Goal: Task Accomplishment & Management: Complete application form

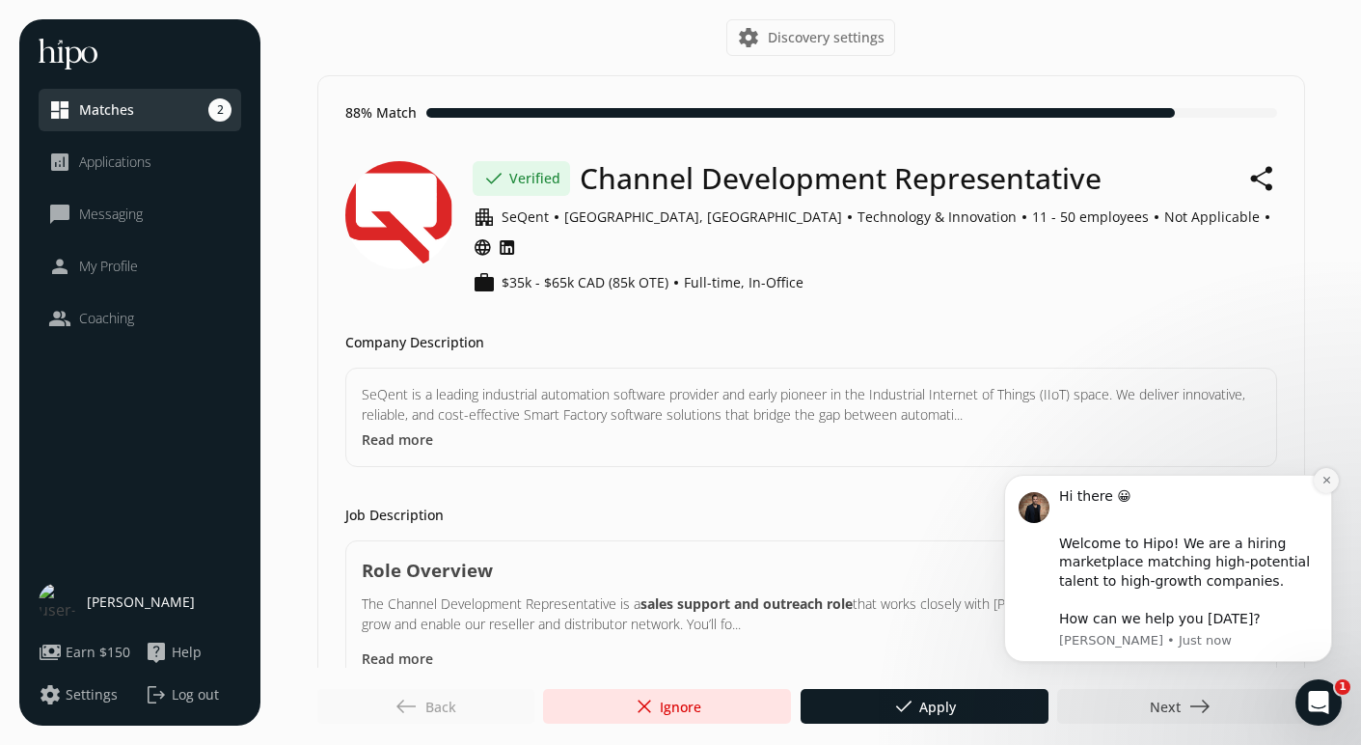
click at [1330, 478] on icon "Dismiss notification" at bounding box center [1327, 480] width 11 height 11
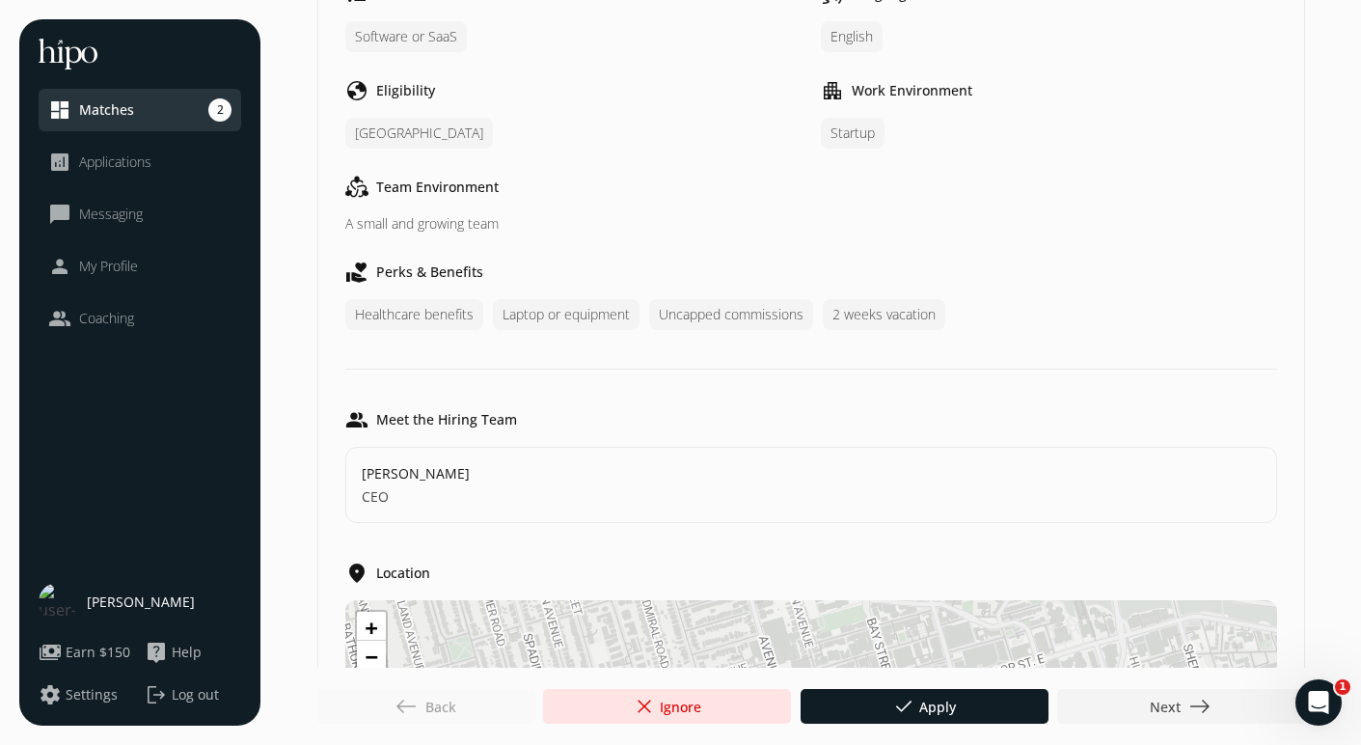
scroll to position [934, 0]
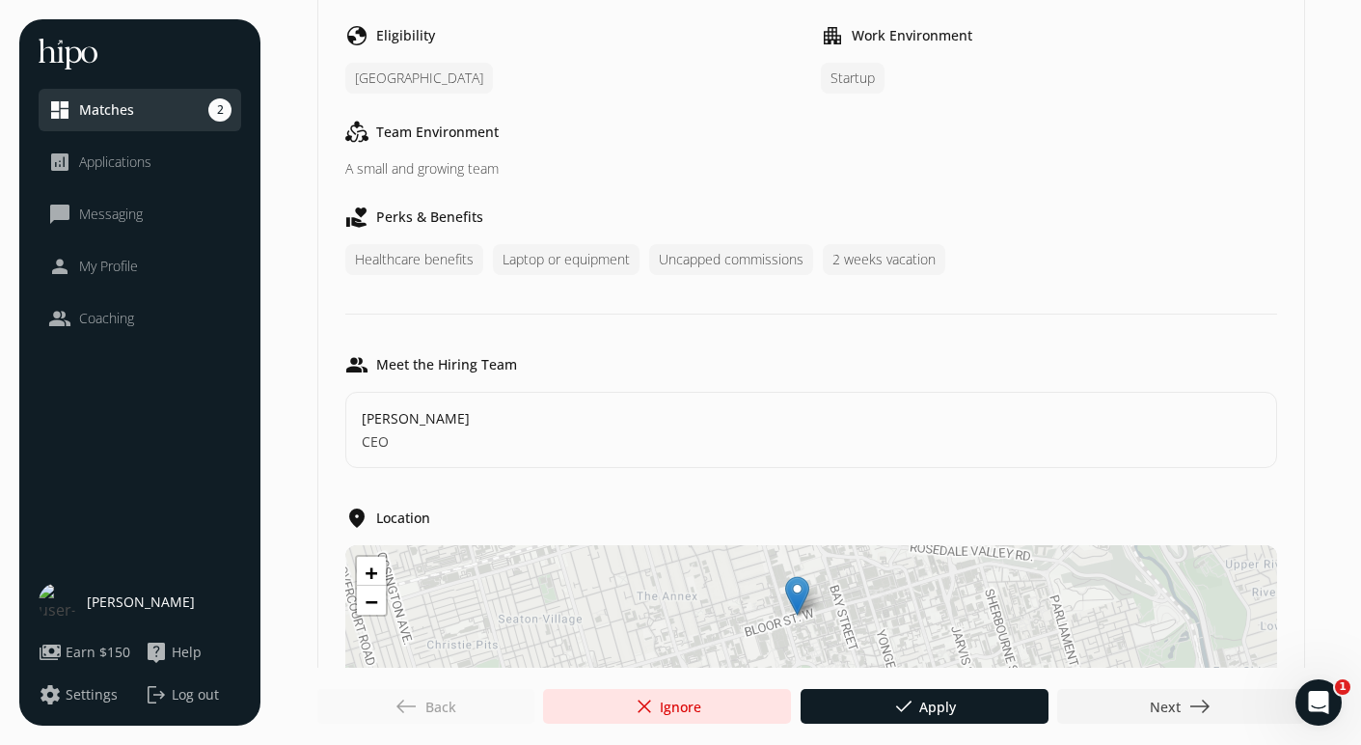
click at [413, 408] on span "[PERSON_NAME]" at bounding box center [416, 418] width 108 height 20
copy span "[PERSON_NAME]"
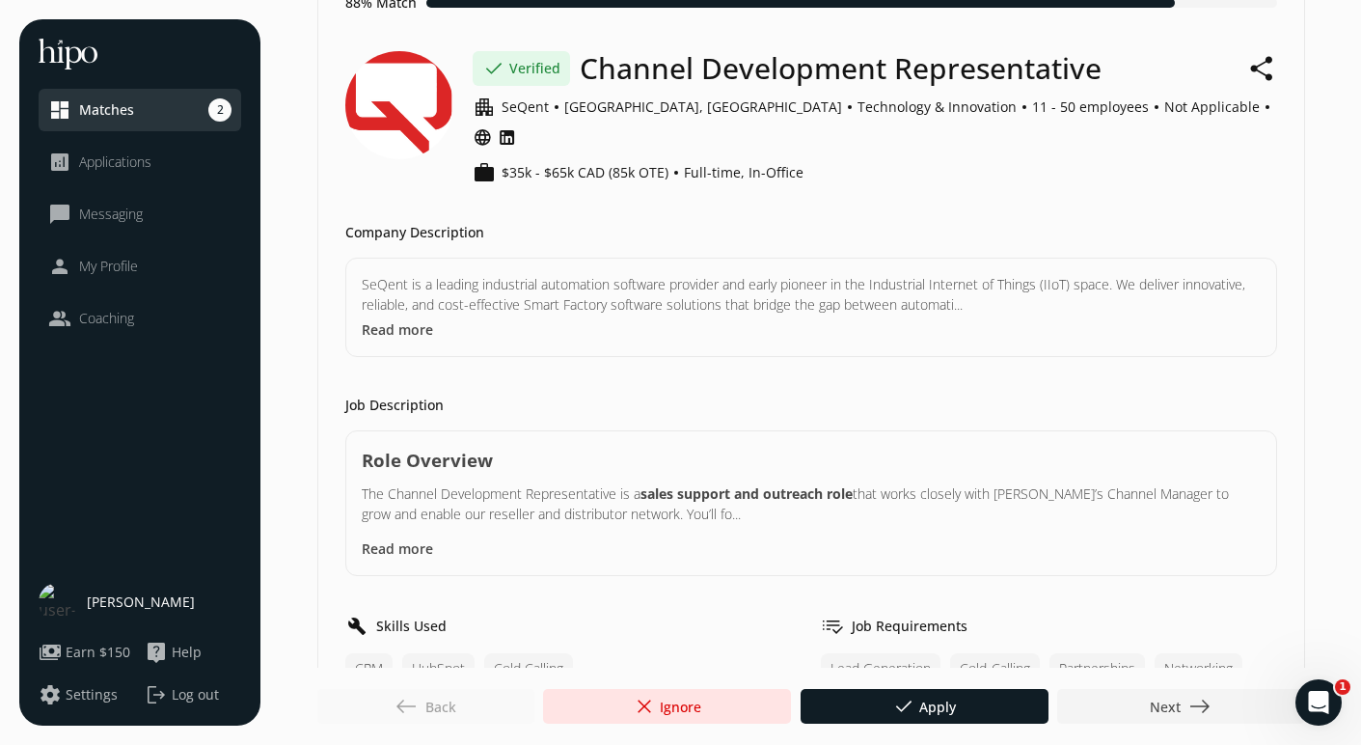
scroll to position [76, 0]
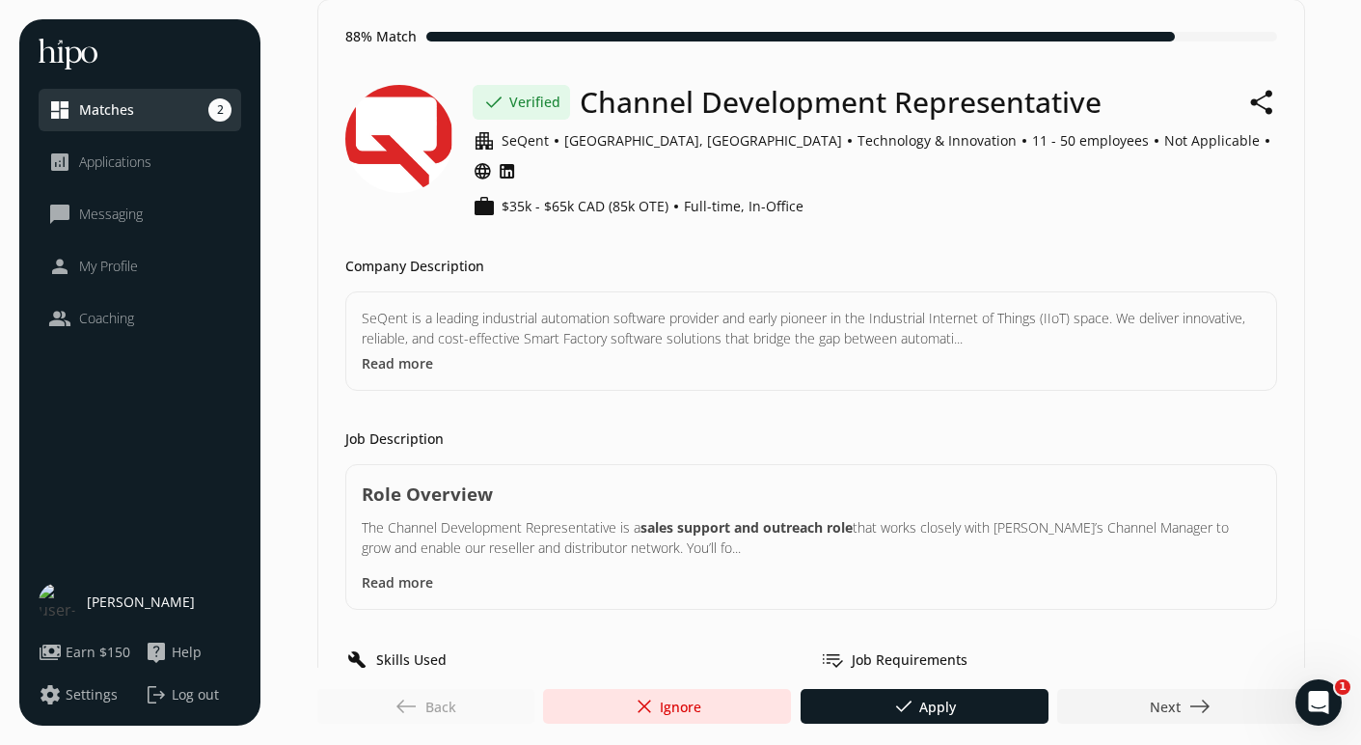
click at [414, 572] on button "Read more" at bounding box center [397, 582] width 71 height 20
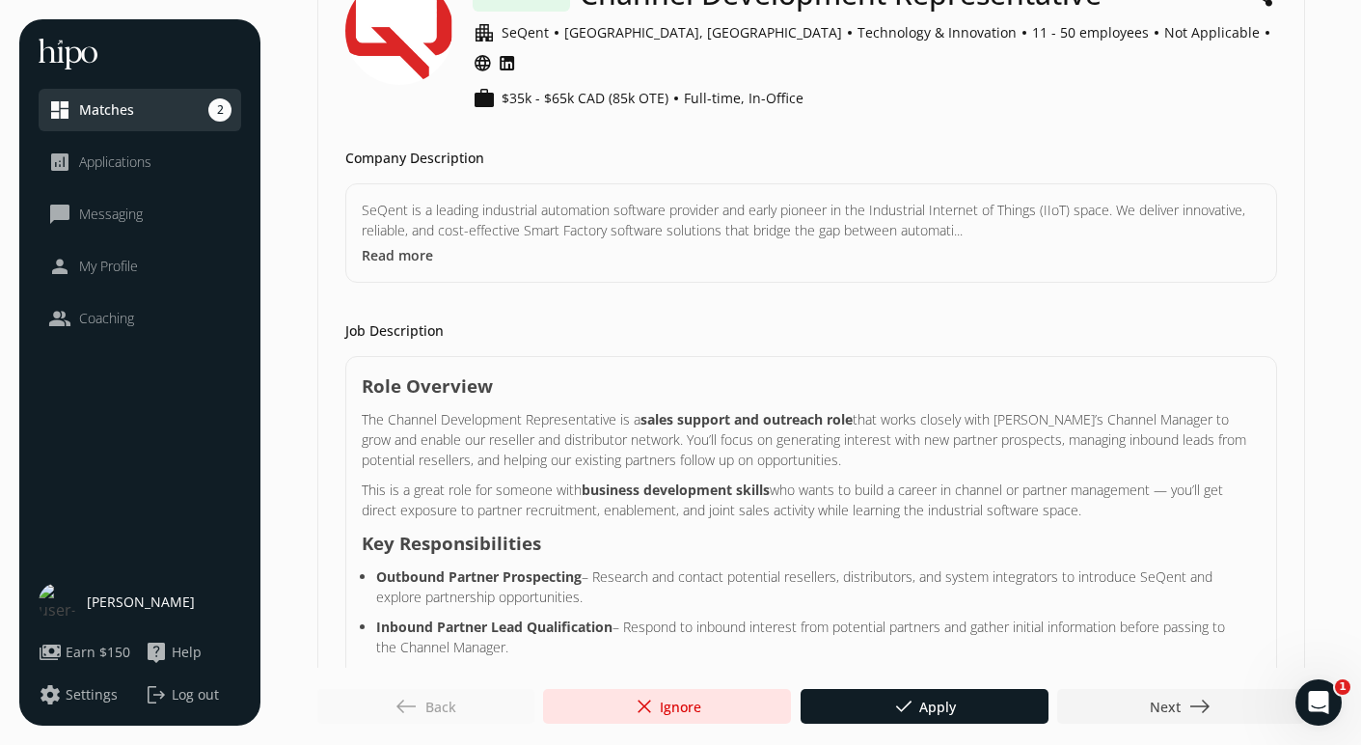
scroll to position [0, 0]
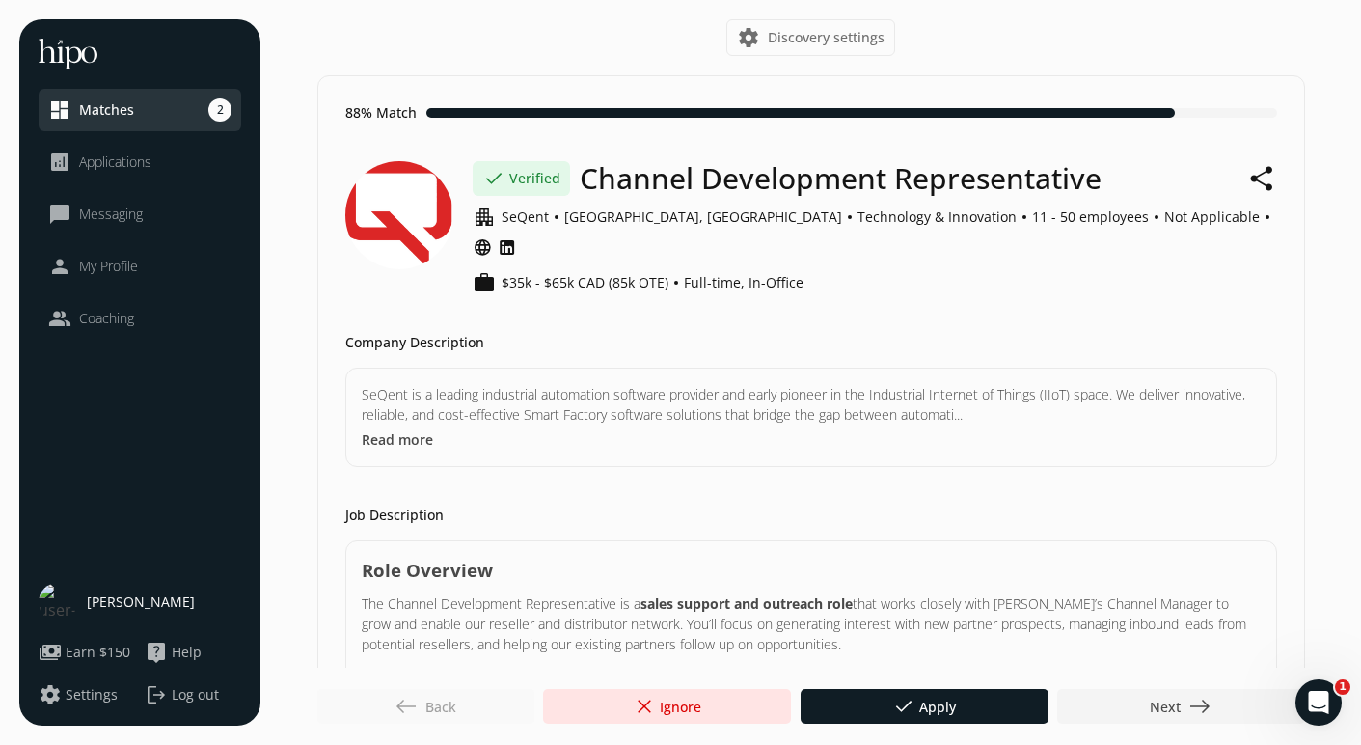
click at [517, 234] on icon at bounding box center [507, 247] width 19 height 26
click at [880, 698] on div at bounding box center [925, 706] width 248 height 35
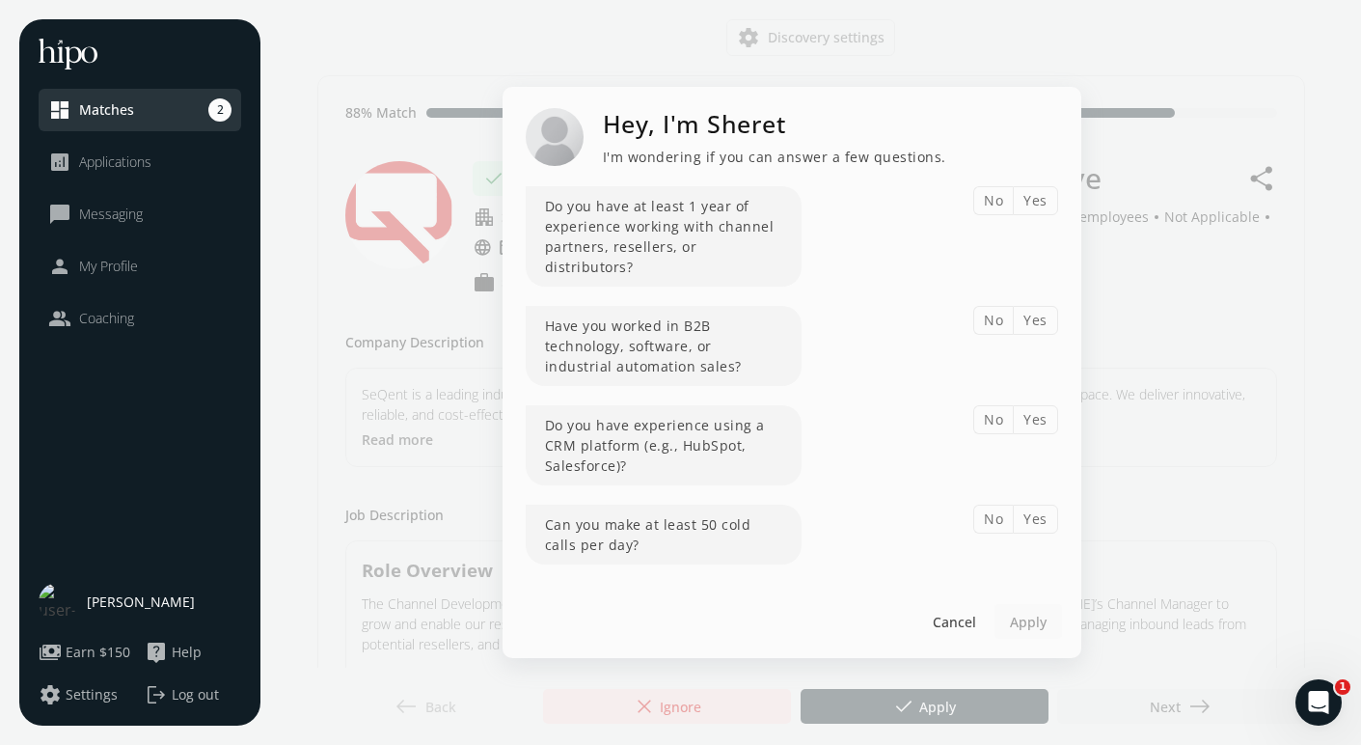
click at [1033, 213] on button "Yes" at bounding box center [1035, 200] width 45 height 29
click at [1047, 314] on button "Yes" at bounding box center [1035, 320] width 45 height 29
click at [1037, 412] on button "Yes" at bounding box center [1035, 419] width 45 height 29
click at [1042, 506] on button "Yes" at bounding box center [1035, 519] width 45 height 29
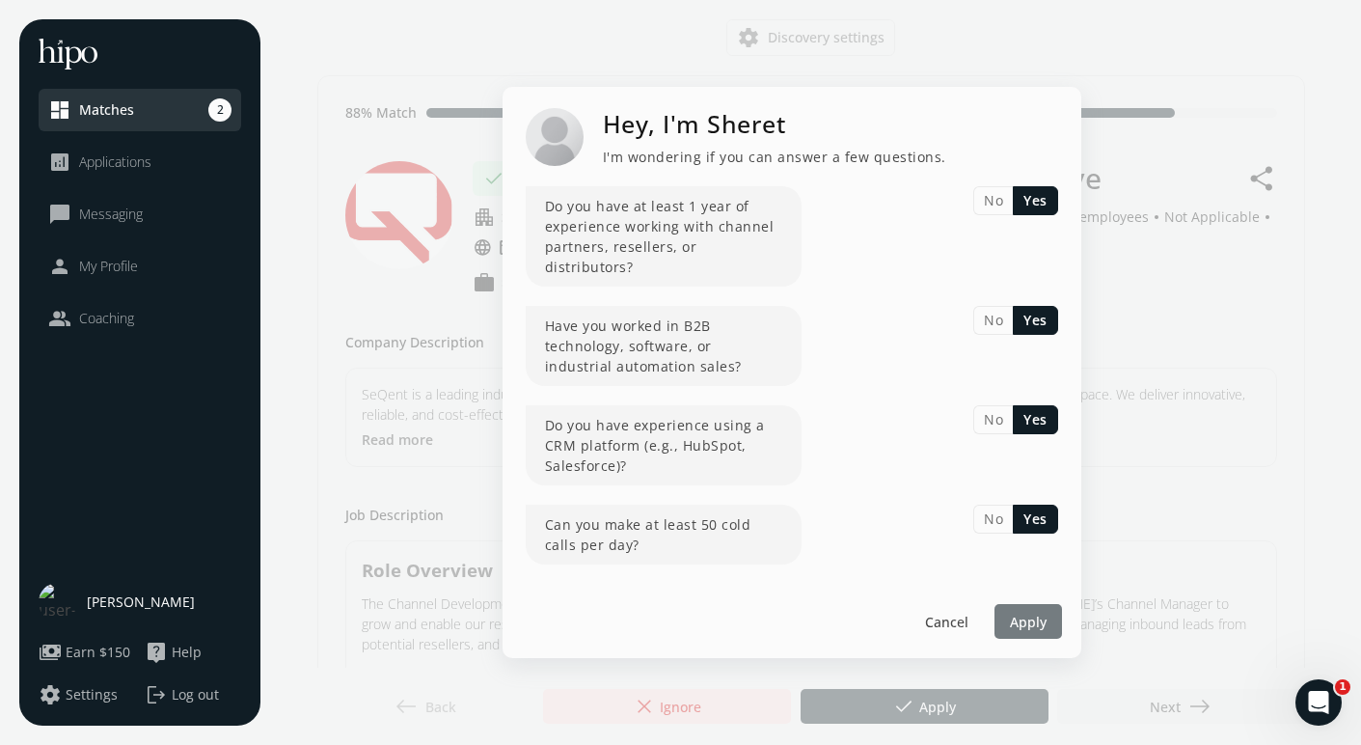
click at [1023, 612] on span "Apply" at bounding box center [1028, 622] width 37 height 20
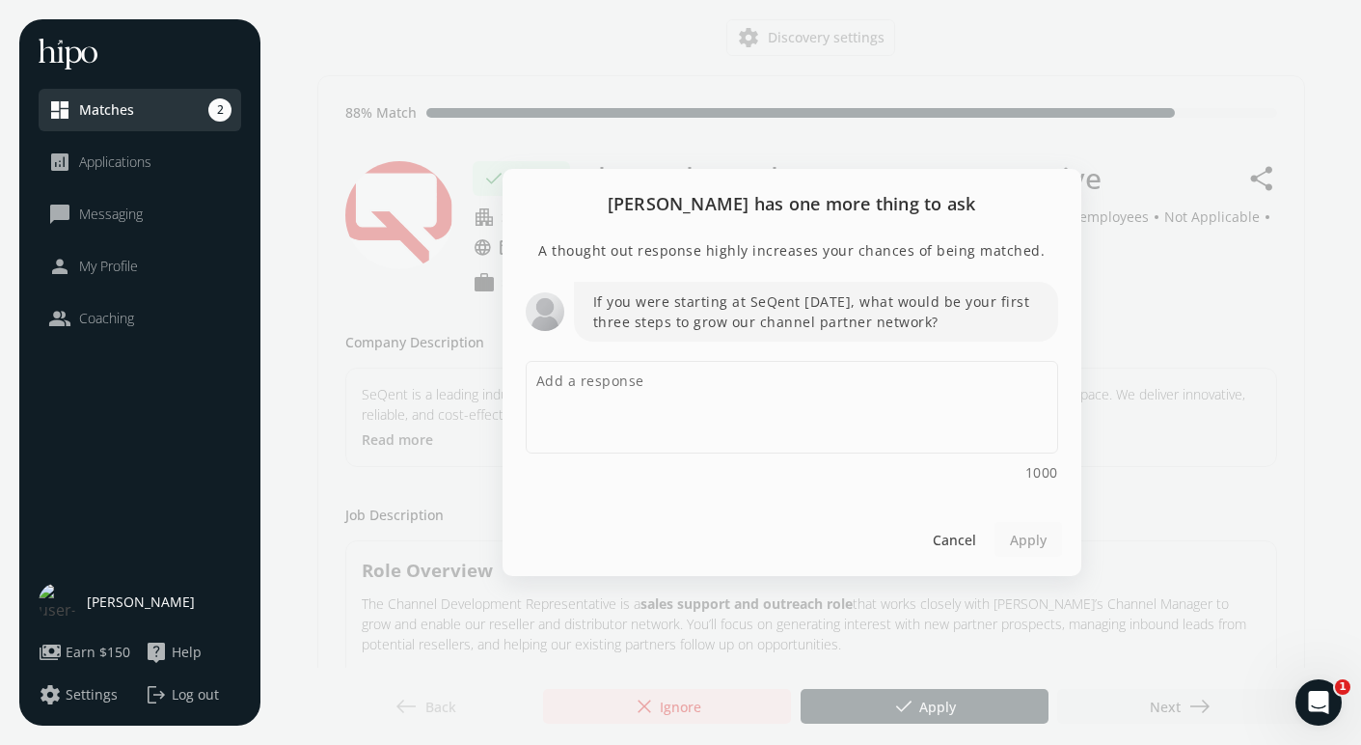
drag, startPoint x: 939, startPoint y: 321, endPoint x: 591, endPoint y: 311, distance: 347.5
click at [591, 311] on p "If you were starting at SeQent [DATE], what would be your first three steps to …" at bounding box center [816, 312] width 484 height 60
copy p "If you were starting at SeQent [DATE], what would be your first three steps to …"
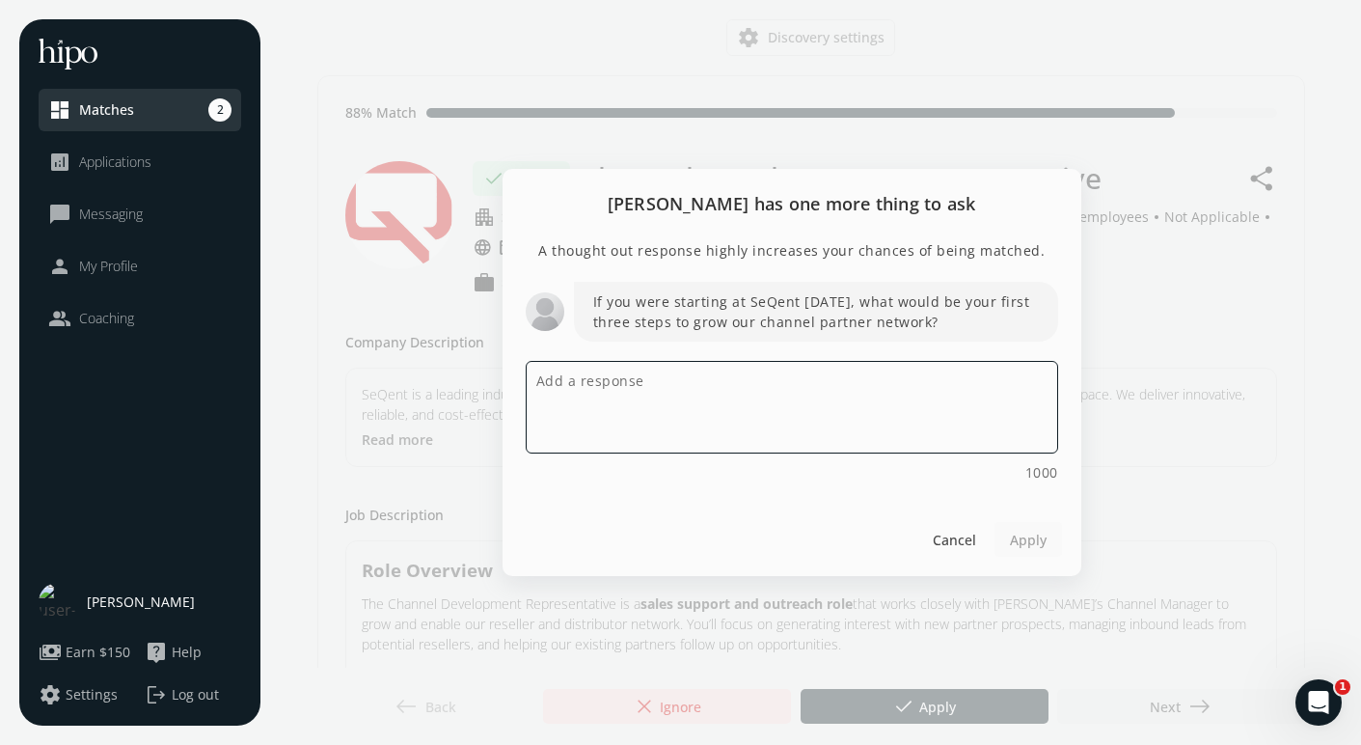
click at [625, 407] on textarea at bounding box center [792, 407] width 533 height 93
paste textarea "If I were starting at SeQent [DATE], I’d first dive into the current partner ne…"
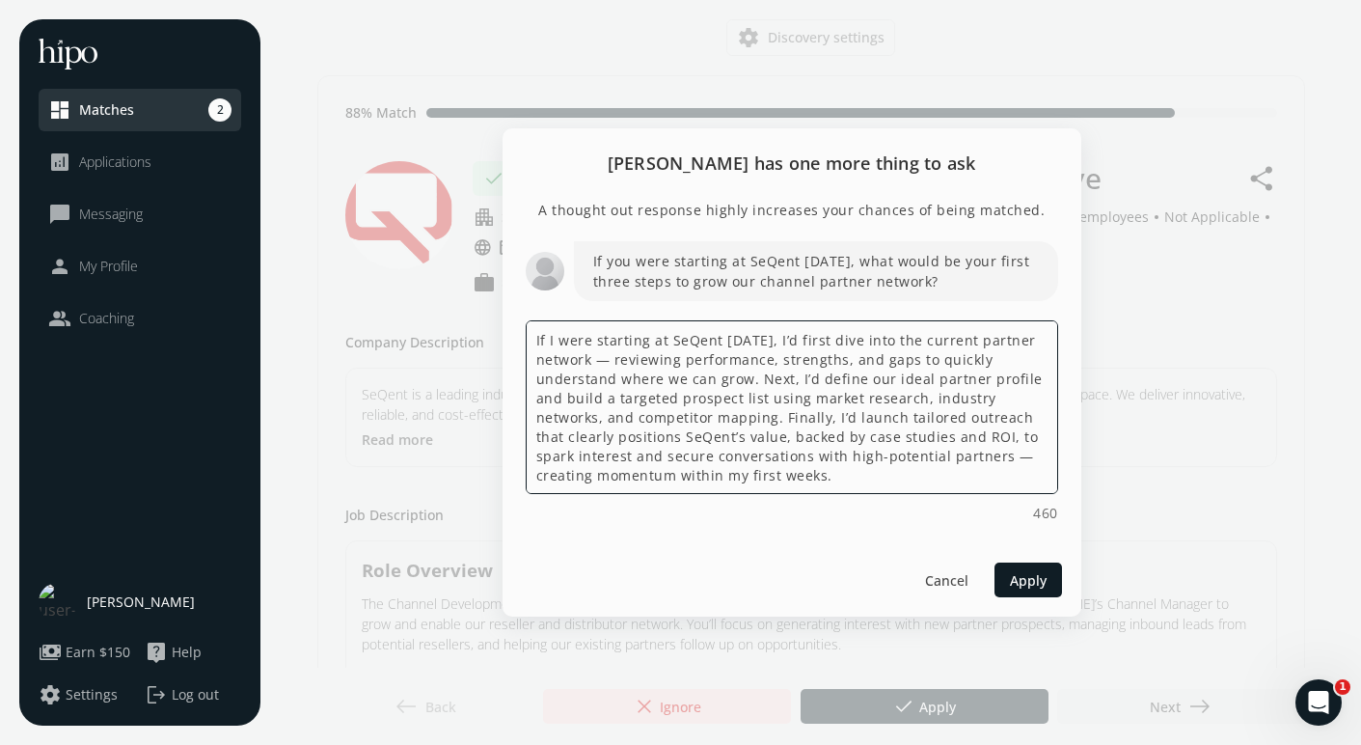
click at [606, 366] on textarea "If I were starting at SeQent [DATE], I’d first dive into the current partner ne…" at bounding box center [792, 407] width 533 height 174
click at [1019, 454] on textarea "If I were starting at SeQent [DATE], I’d first dive into the current partner ne…" at bounding box center [792, 407] width 533 height 174
click at [862, 473] on textarea "If I were starting at SeQent [DATE], I’d first dive into the current partner ne…" at bounding box center [792, 407] width 533 height 174
click at [755, 454] on textarea "If I were starting at SeQent [DATE], I’d first dive into the current partner ne…" at bounding box center [792, 407] width 533 height 174
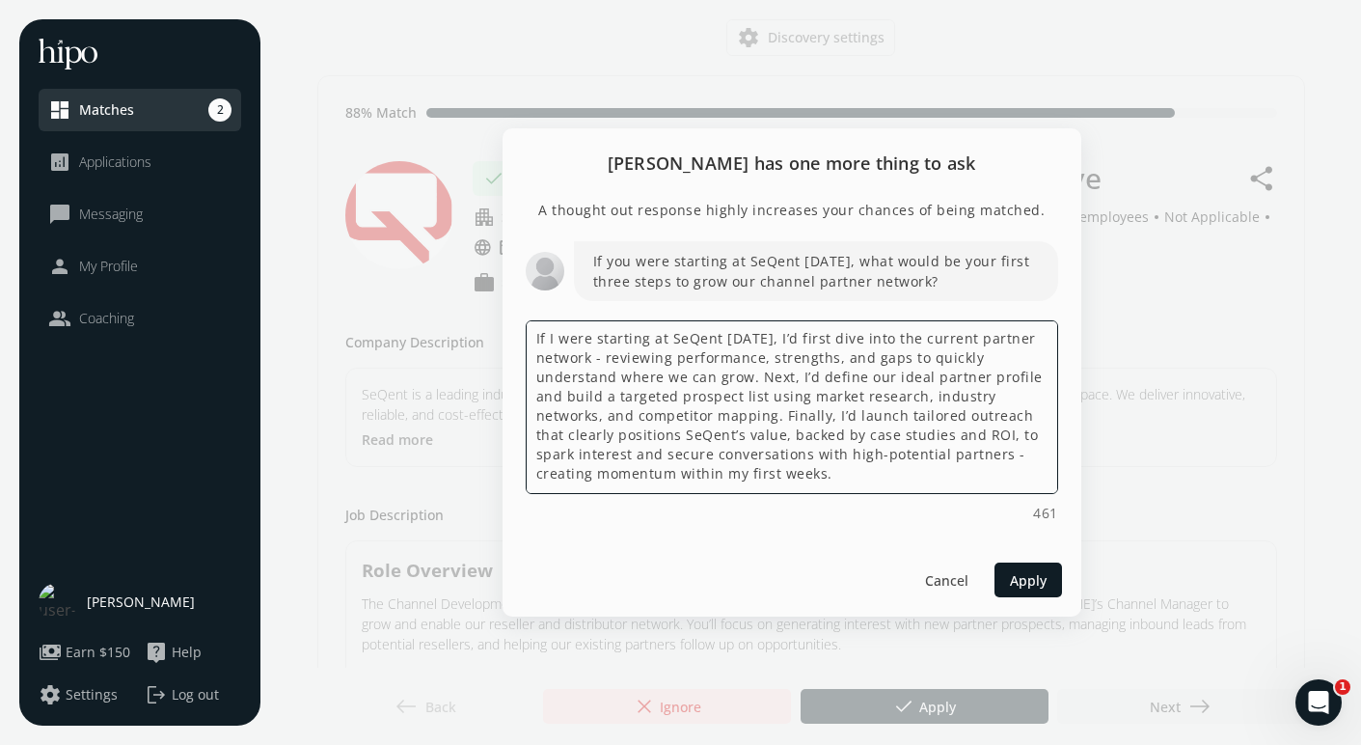
drag, startPoint x: 831, startPoint y: 476, endPoint x: 522, endPoint y: 343, distance: 335.8
click at [522, 343] on div "A thought out response highly increases your chances of being matched. If you w…" at bounding box center [792, 370] width 579 height 343
paste textarea "my first step would be to thoroughly assess the current partner network — under…"
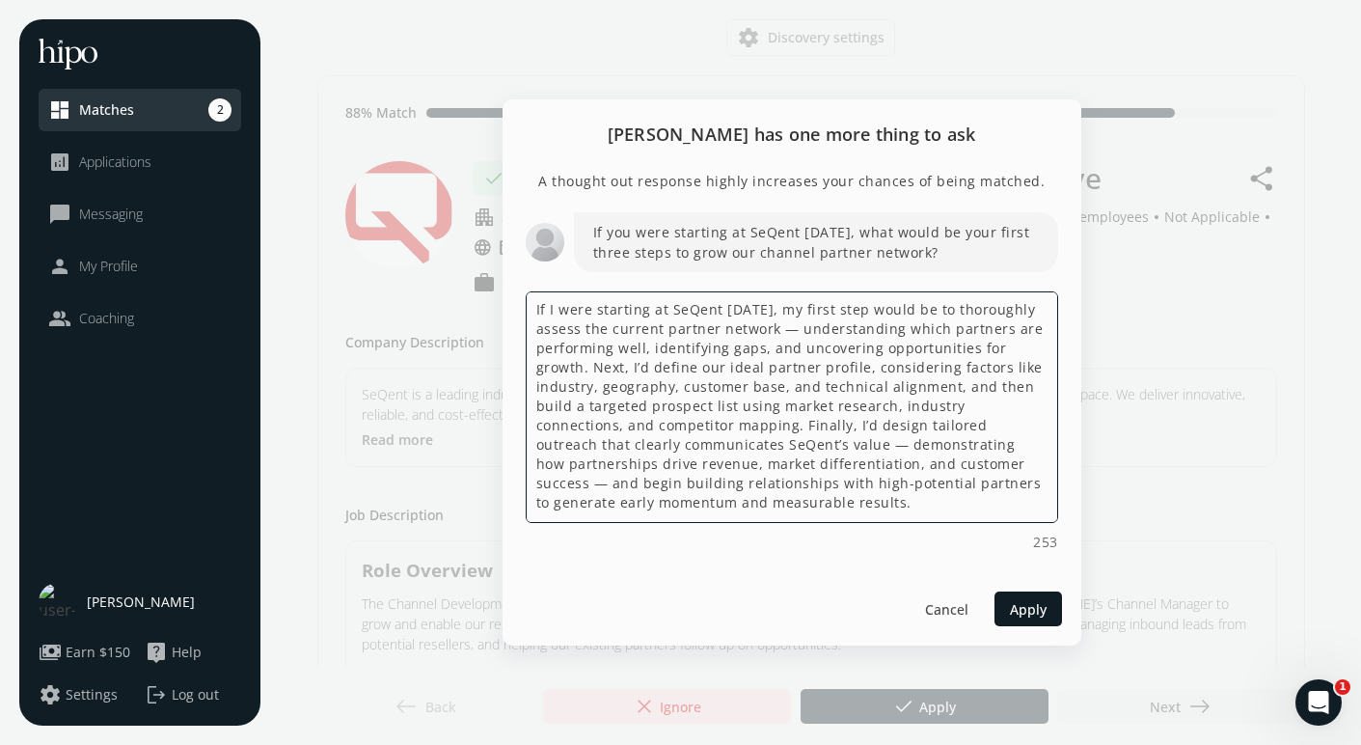
click at [786, 333] on textarea "If I were starting at SeQent [DATE], my first step would be to thoroughly asses…" at bounding box center [792, 407] width 533 height 232
click at [756, 449] on textarea "If I were starting at SeQent [DATE], my first step would be to thoroughly asses…" at bounding box center [792, 407] width 533 height 232
click at [918, 469] on textarea "If I were starting at SeQent [DATE], my first step would be to thoroughly asses…" at bounding box center [792, 407] width 533 height 232
click at [816, 499] on textarea "If I were starting at SeQent [DATE], my first step would be to thoroughly asses…" at bounding box center [792, 407] width 533 height 232
click at [1047, 352] on textarea "If I were starting at SeQent [DATE], my first step would be to thoroughly asses…" at bounding box center [792, 407] width 533 height 232
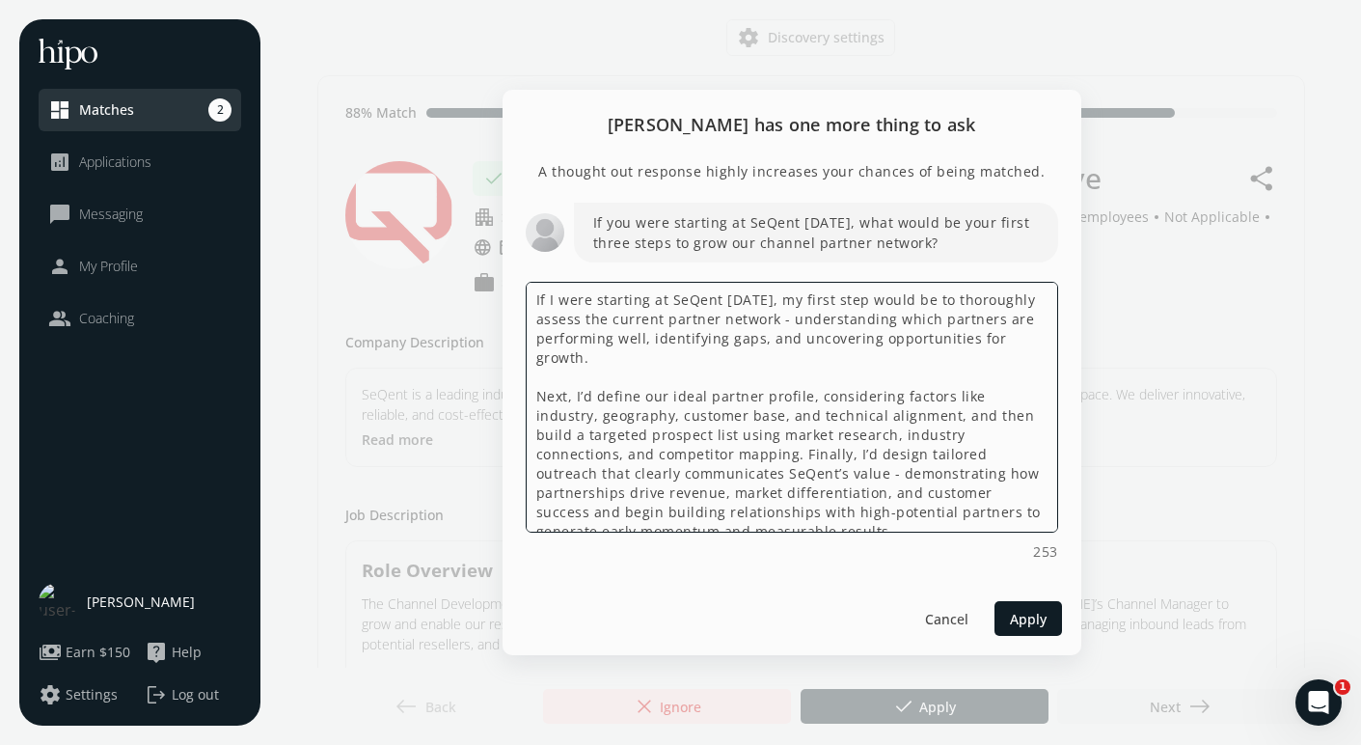
click at [684, 438] on textarea "If I were starting at SeQent [DATE], my first step would be to thoroughly asses…" at bounding box center [792, 407] width 533 height 251
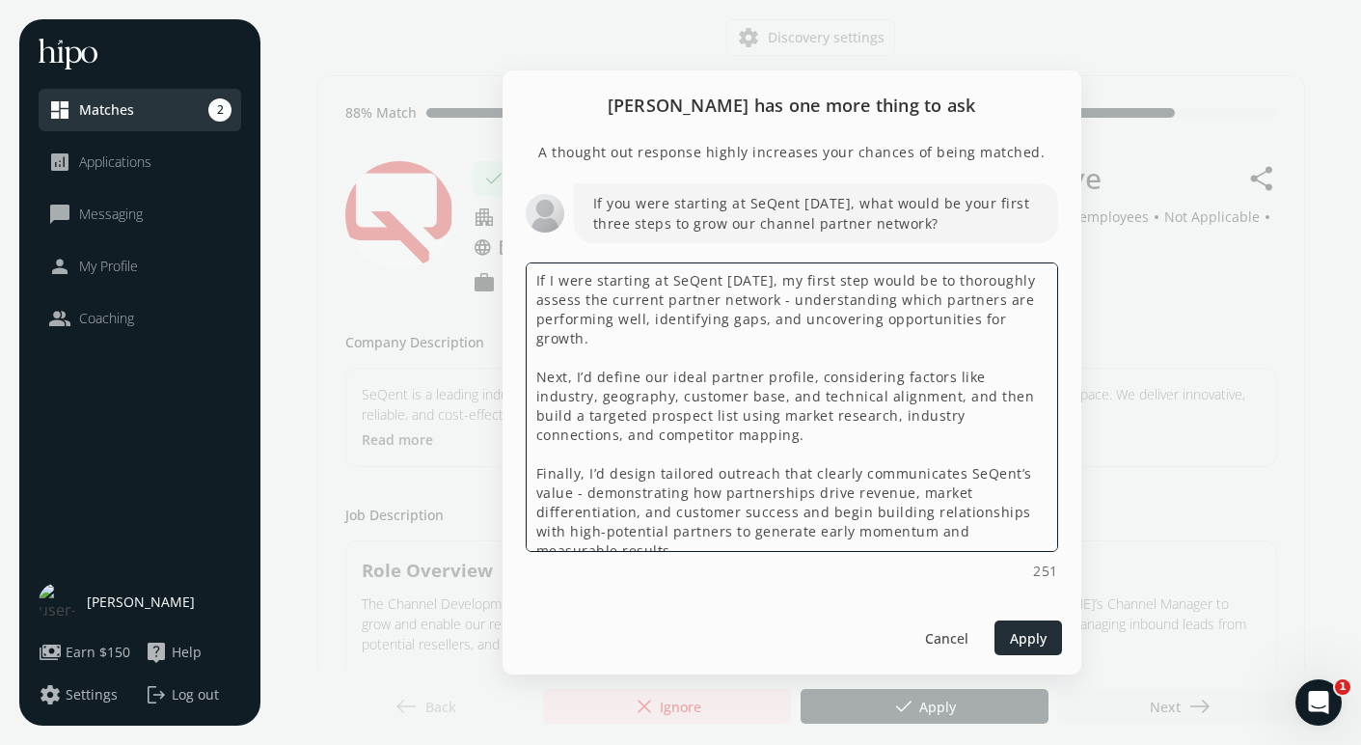
type textarea "If I were starting at SeQent [DATE], my first step would be to thoroughly asses…"
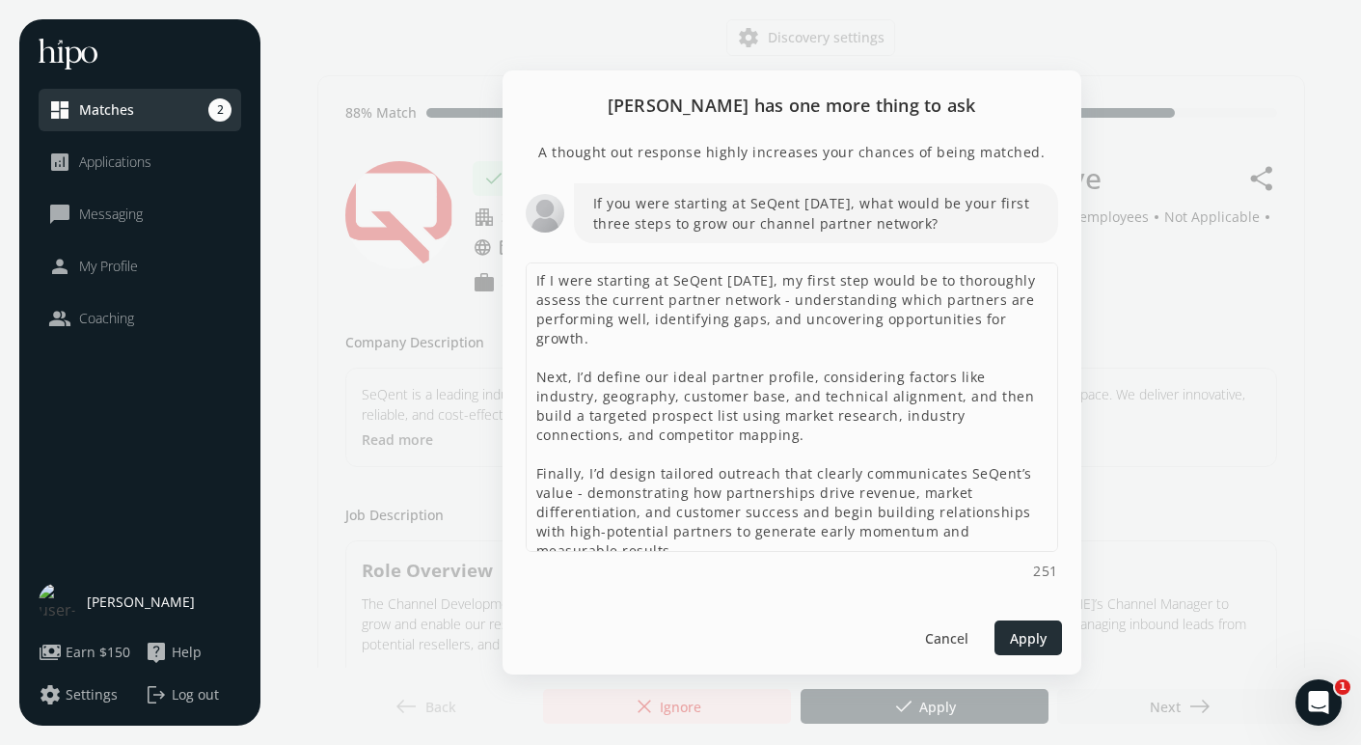
click at [1014, 642] on span "Apply" at bounding box center [1028, 637] width 37 height 20
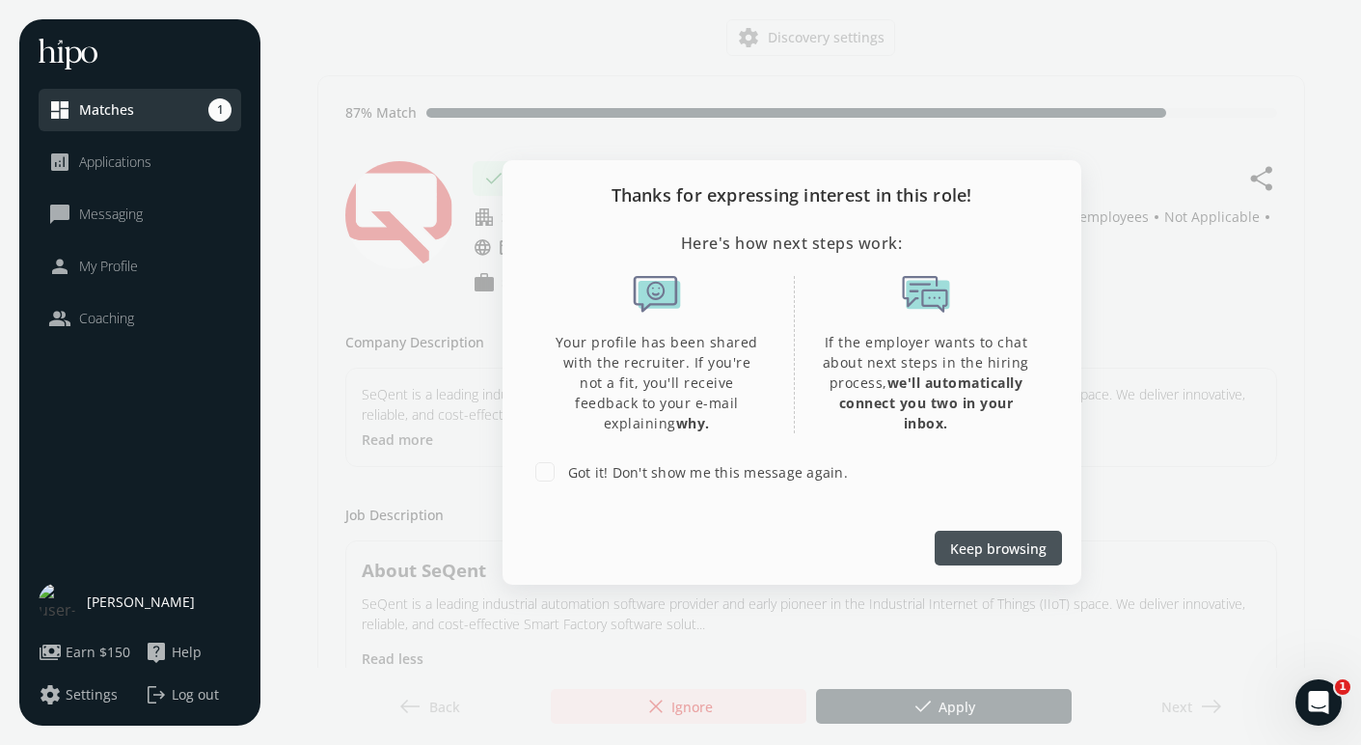
click at [982, 550] on span "Keep browsing" at bounding box center [998, 548] width 96 height 20
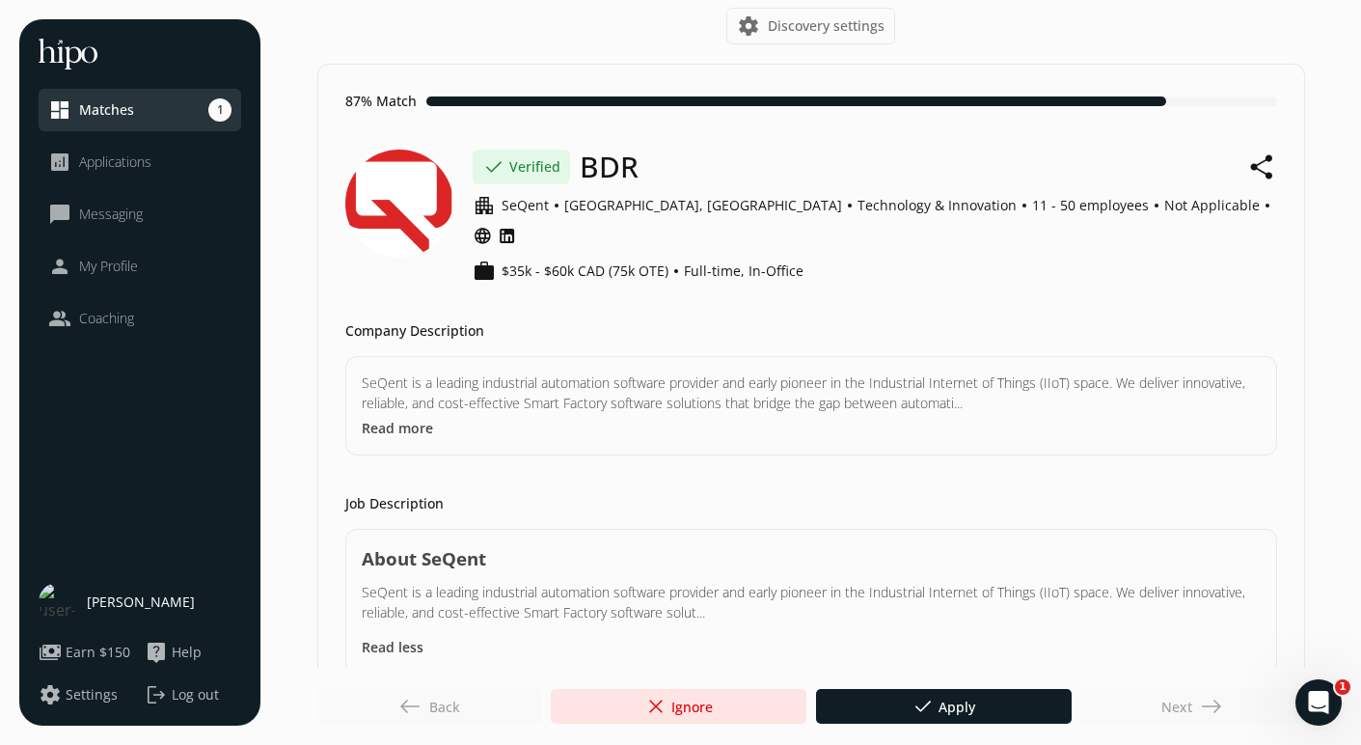
scroll to position [15, 0]
